Goal: Register for event/course

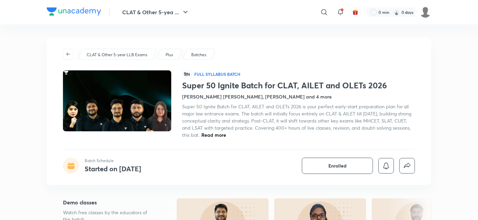
click at [226, 135] on span "Read more" at bounding box center [214, 135] width 25 height 6
